Goal: Find specific page/section: Find specific page/section

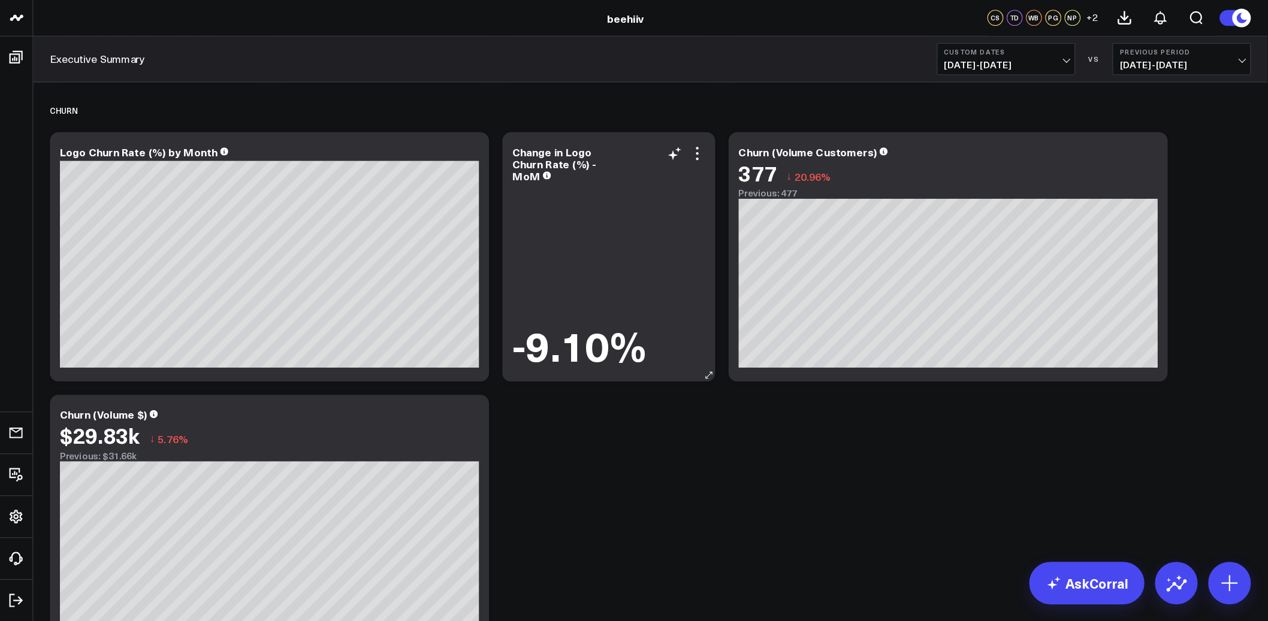
scroll to position [1254, 0]
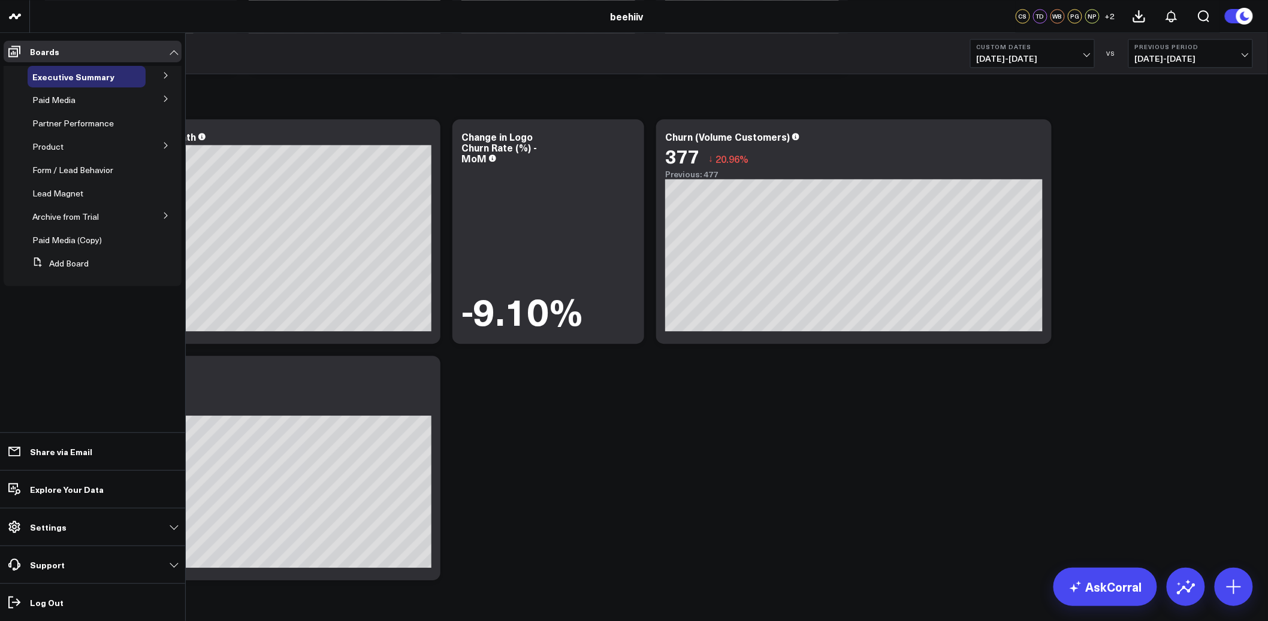
click at [165, 78] on icon at bounding box center [165, 75] width 7 height 7
click at [89, 99] on span "Product Summary" at bounding box center [74, 97] width 68 height 11
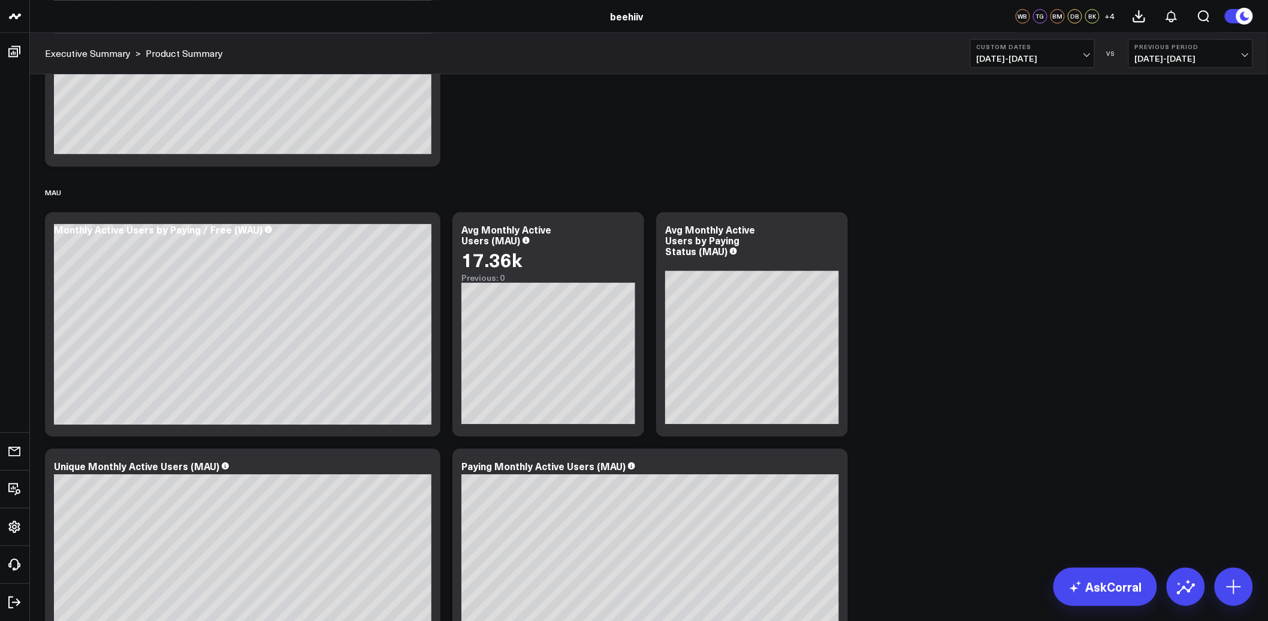
scroll to position [1396, 0]
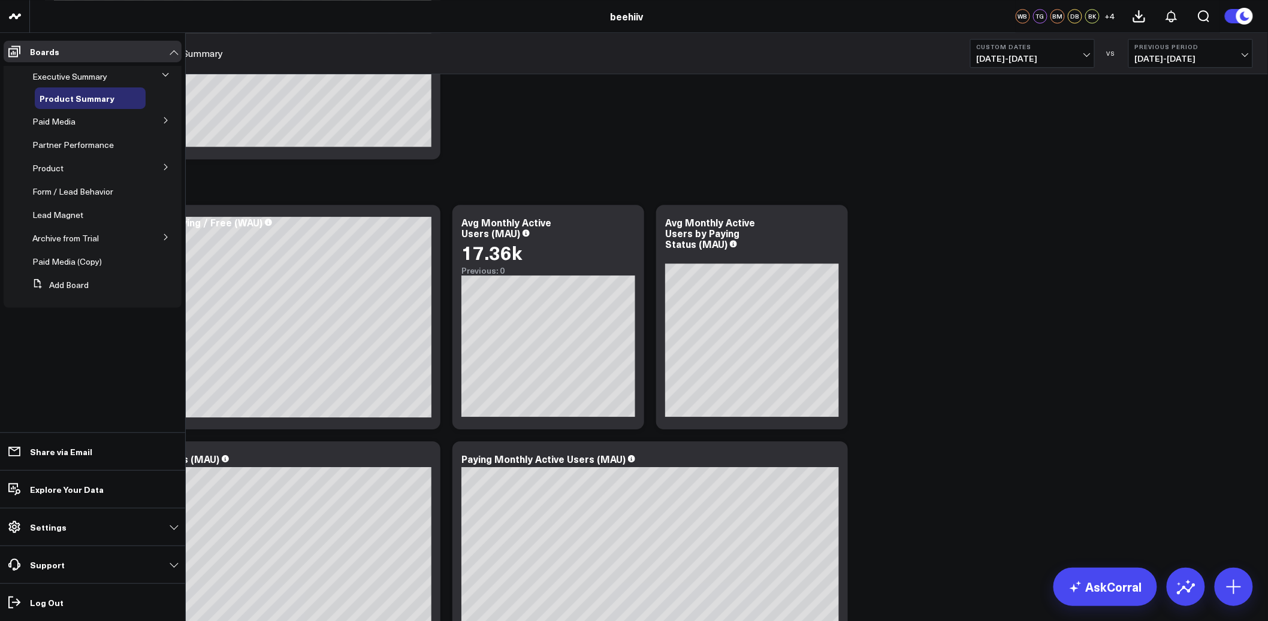
click at [164, 171] on button at bounding box center [165, 167] width 31 height 18
click at [32, 142] on span "Product" at bounding box center [47, 146] width 31 height 11
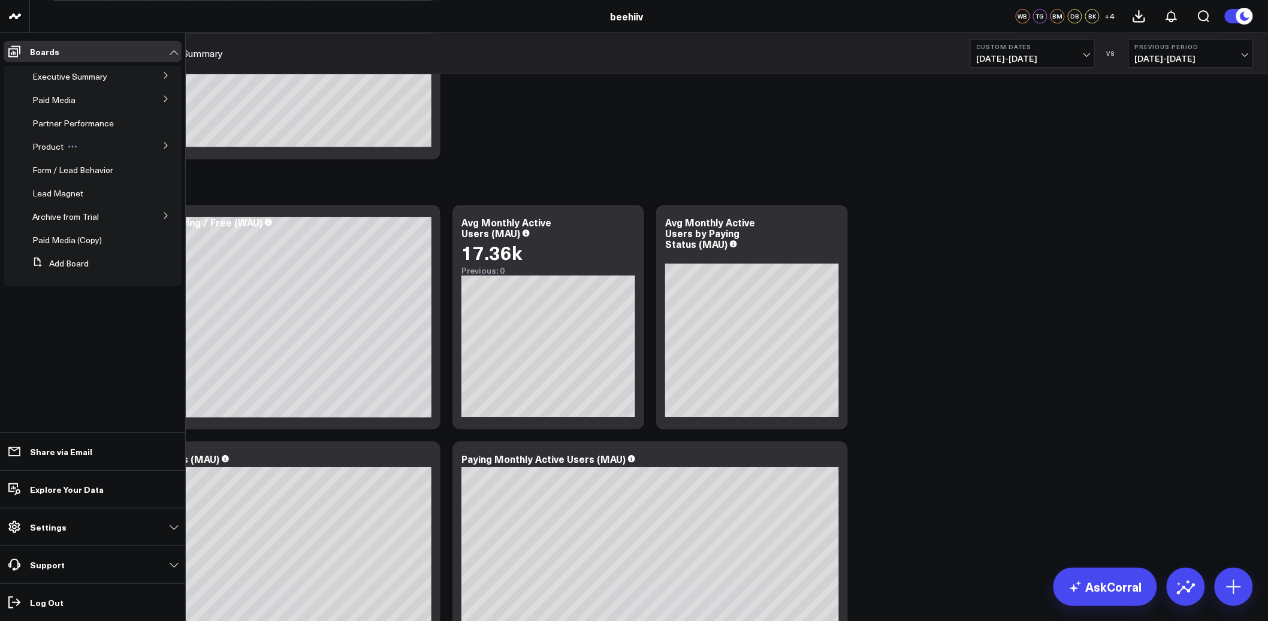
click at [43, 142] on span "Product" at bounding box center [47, 146] width 31 height 11
click at [47, 168] on span "Boosts" at bounding box center [53, 167] width 26 height 11
